Goal: Information Seeking & Learning: Learn about a topic

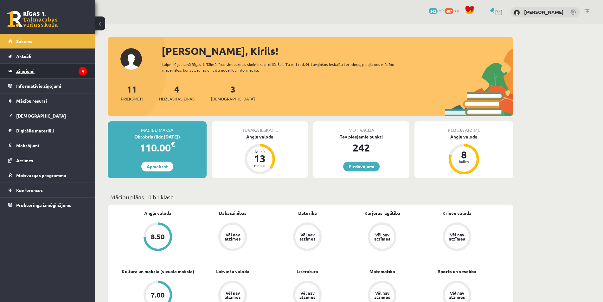
click at [51, 71] on legend "Ziņojumi 4" at bounding box center [51, 71] width 71 height 15
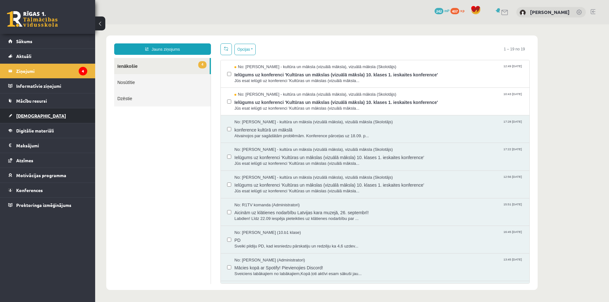
click at [37, 116] on link "[DEMOGRAPHIC_DATA]" at bounding box center [47, 115] width 79 height 15
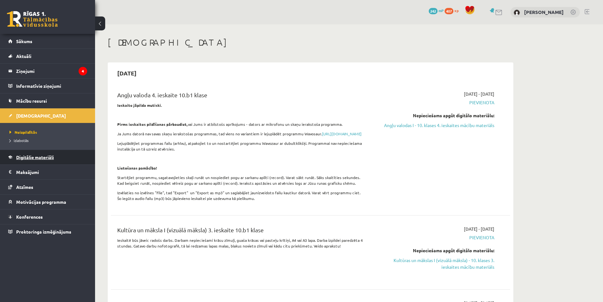
click at [36, 159] on span "Digitālie materiāli" at bounding box center [35, 157] width 38 height 6
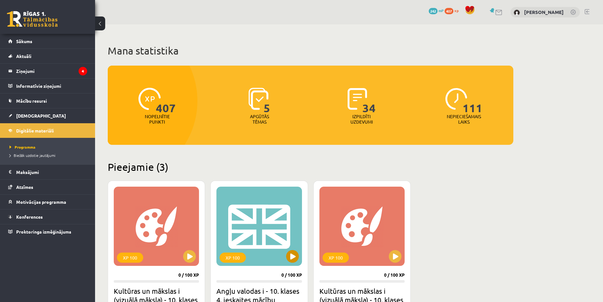
scroll to position [63, 0]
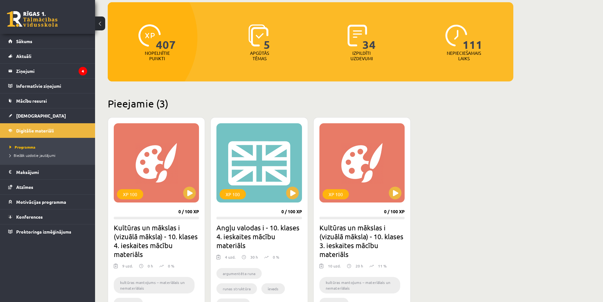
click at [405, 192] on div "XP 100 0 / 100 XP Kultūras un mākslas i (vizuālā māksla) - 10. klases 3. ieskai…" at bounding box center [361, 223] width 97 height 213
click at [383, 190] on div "XP 100" at bounding box center [362, 162] width 85 height 79
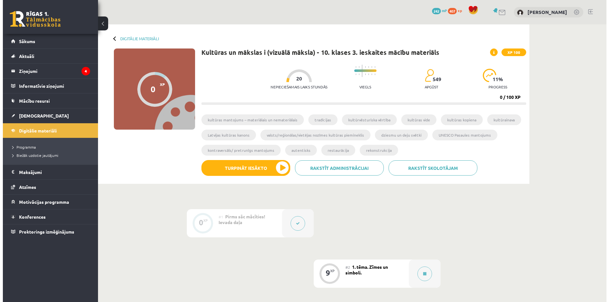
scroll to position [95, 0]
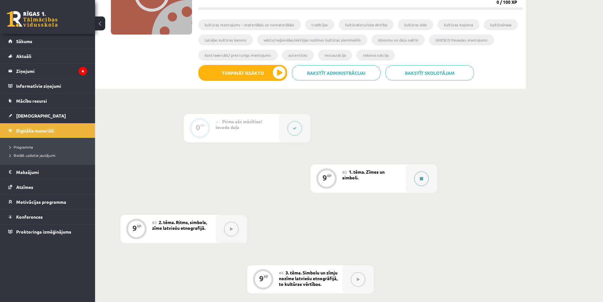
click at [417, 180] on button at bounding box center [421, 178] width 15 height 15
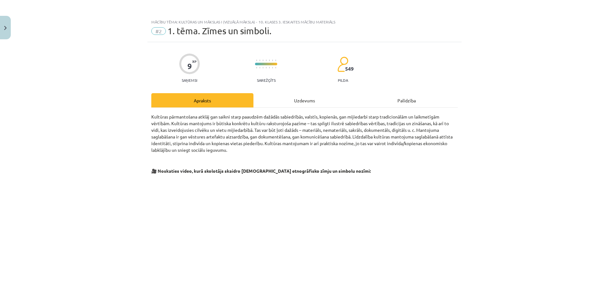
click at [316, 100] on div "Uzdevums" at bounding box center [304, 100] width 102 height 14
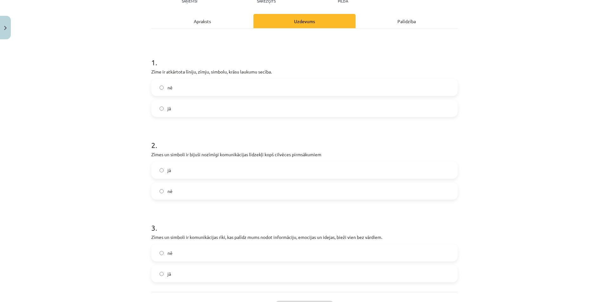
scroll to position [111, 0]
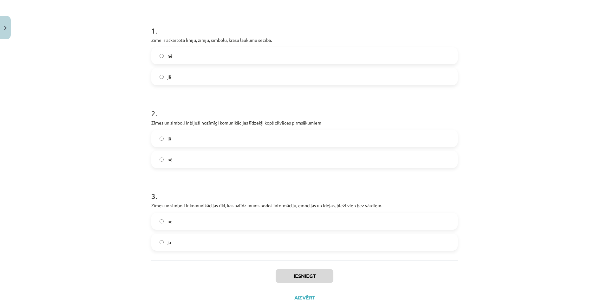
click at [172, 61] on label "nē" at bounding box center [304, 56] width 305 height 16
click at [173, 136] on label "jā" at bounding box center [304, 139] width 305 height 16
click at [168, 245] on span "jā" at bounding box center [168, 242] width 3 height 7
click at [281, 273] on button "Iesniegt" at bounding box center [304, 276] width 58 height 14
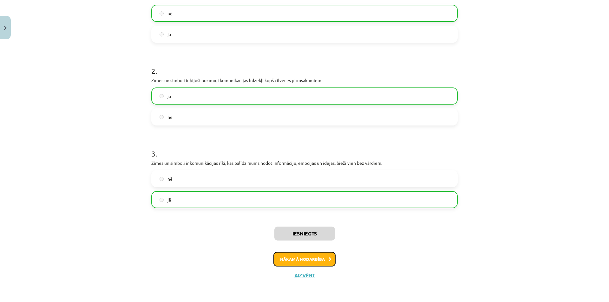
click at [287, 262] on button "Nākamā nodarbība" at bounding box center [304, 259] width 62 height 15
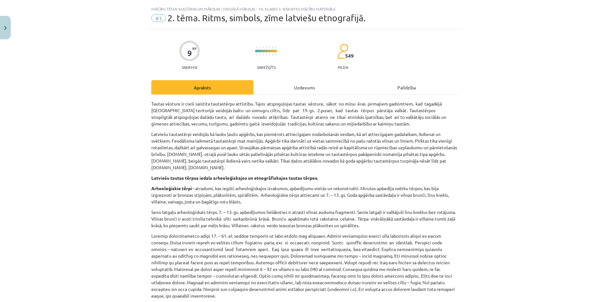
scroll to position [0, 0]
